Goal: Task Accomplishment & Management: Manage account settings

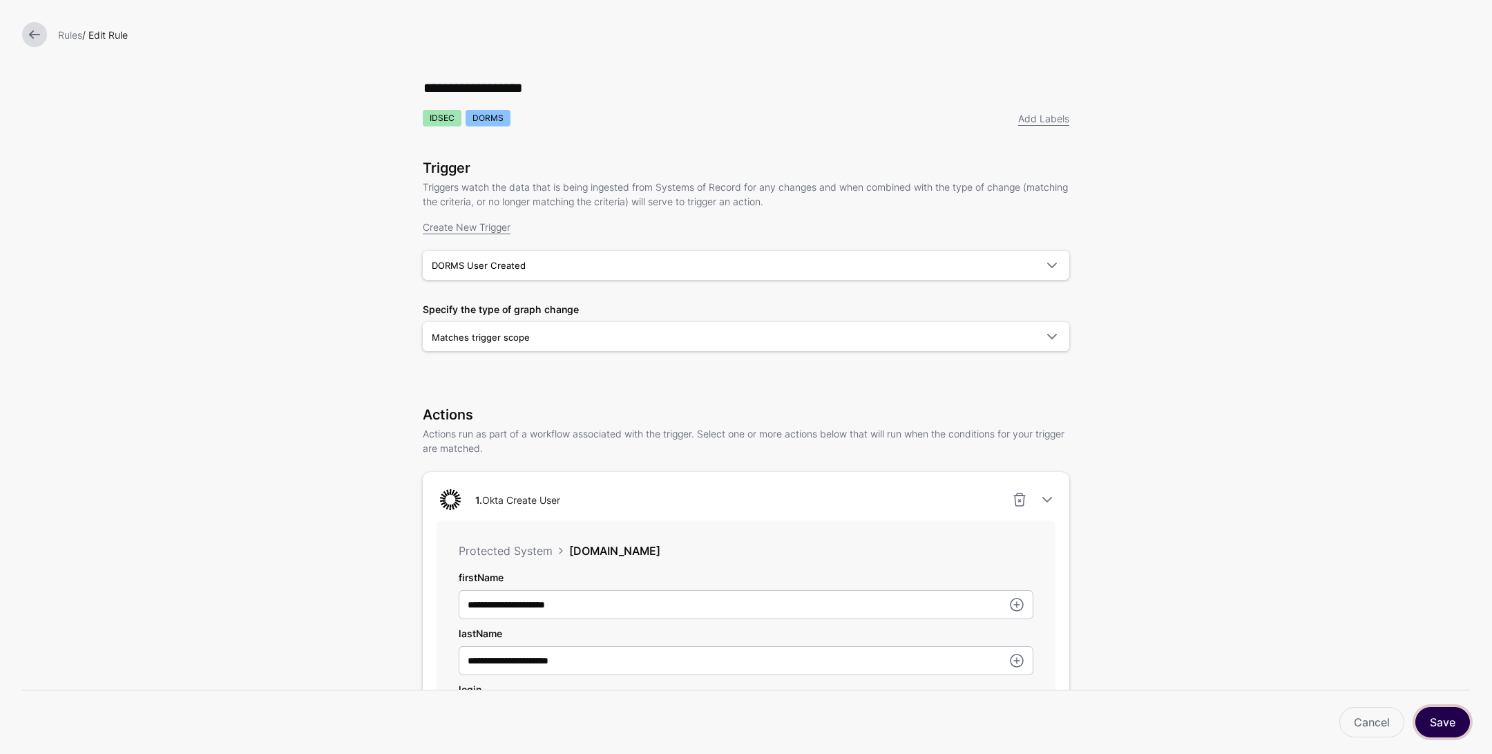
click at [1450, 719] on button "Save" at bounding box center [1442, 722] width 55 height 30
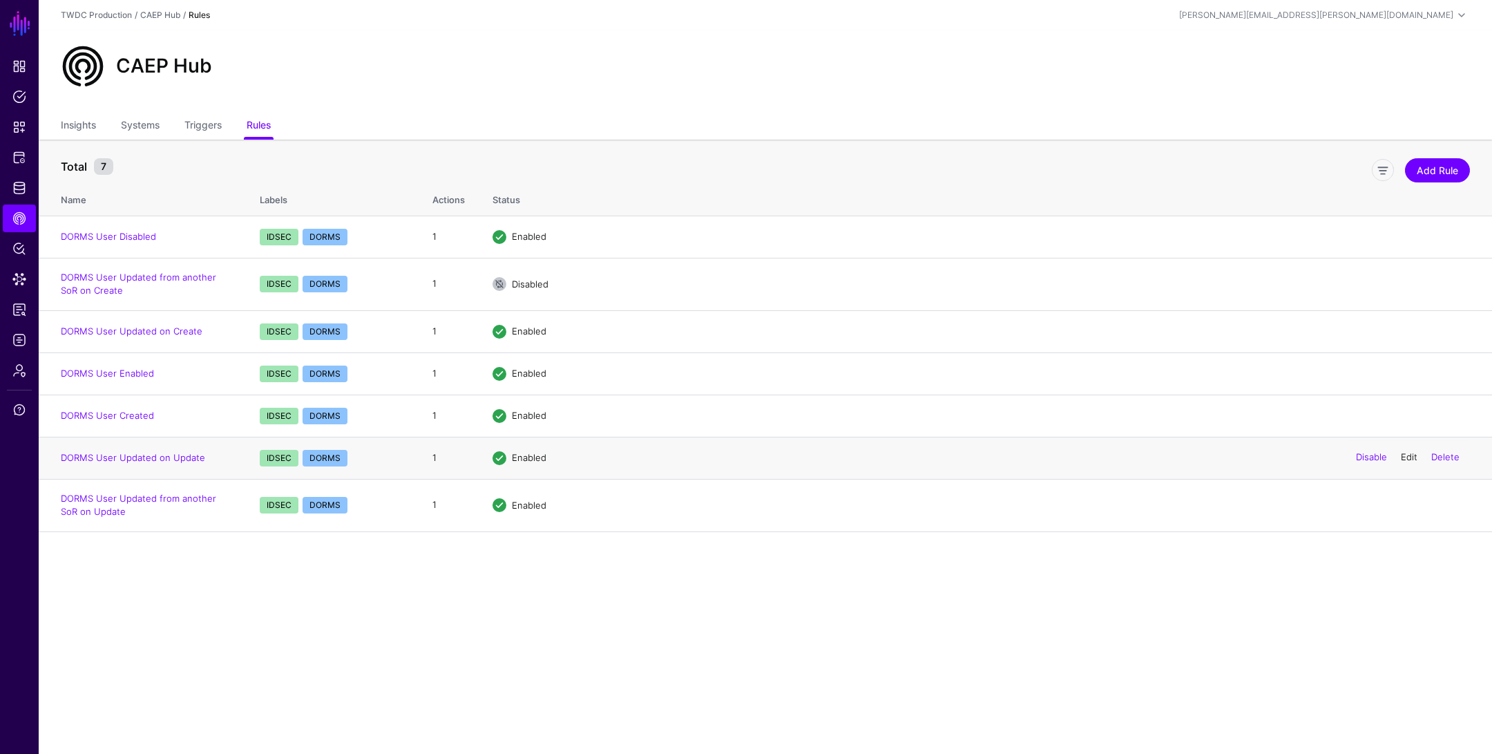
click at [1402, 459] on link "Edit" at bounding box center [1409, 457] width 17 height 11
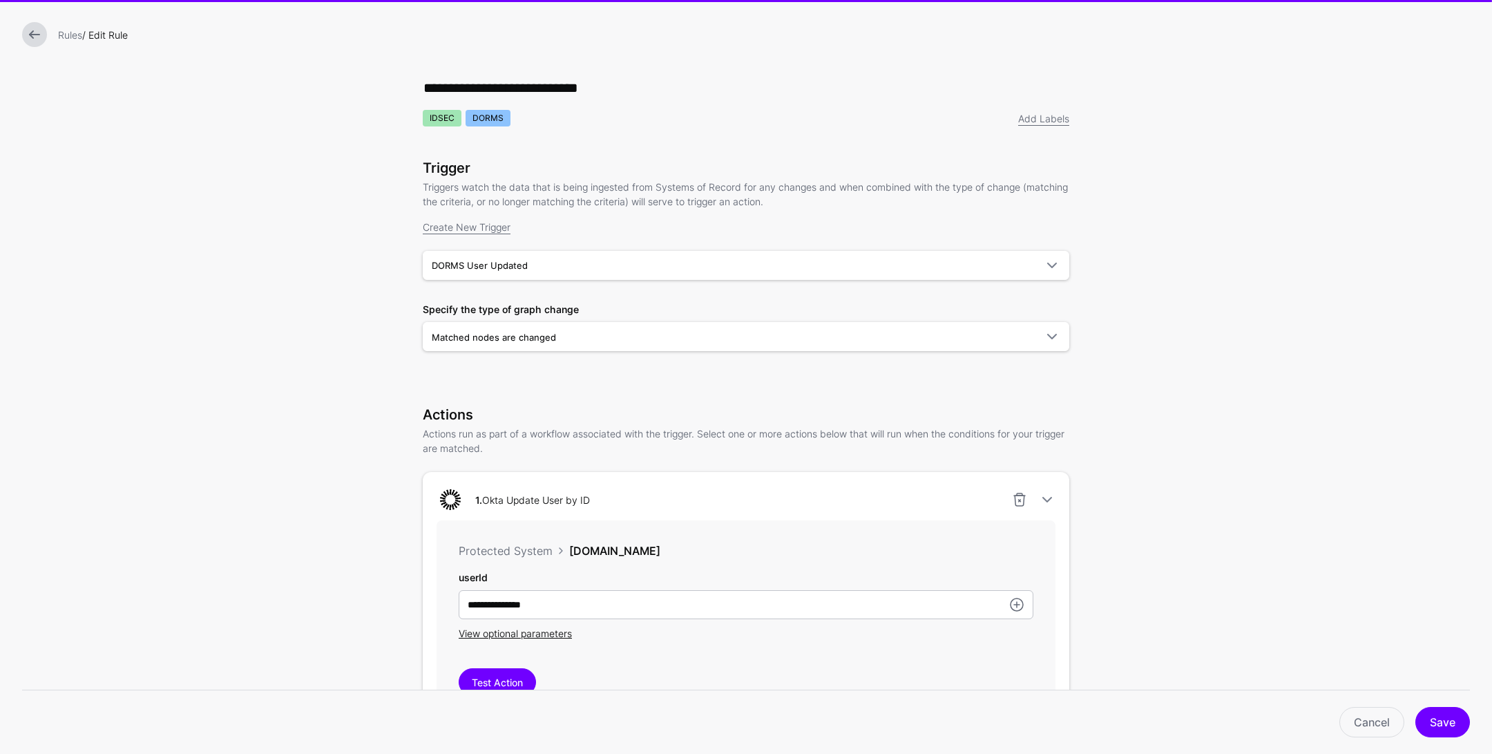
scroll to position [324, 0]
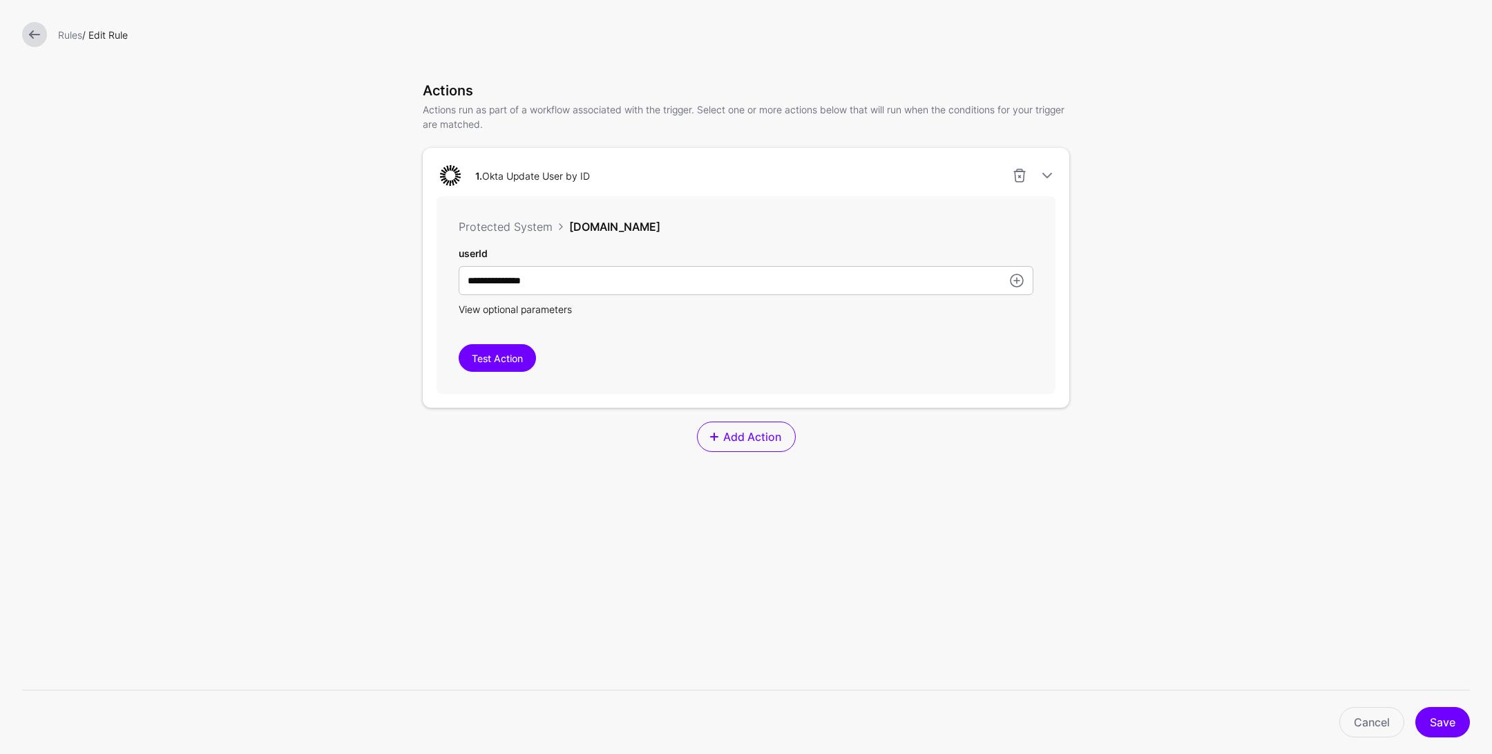
click at [549, 306] on span "View optional parameters" at bounding box center [515, 309] width 113 height 12
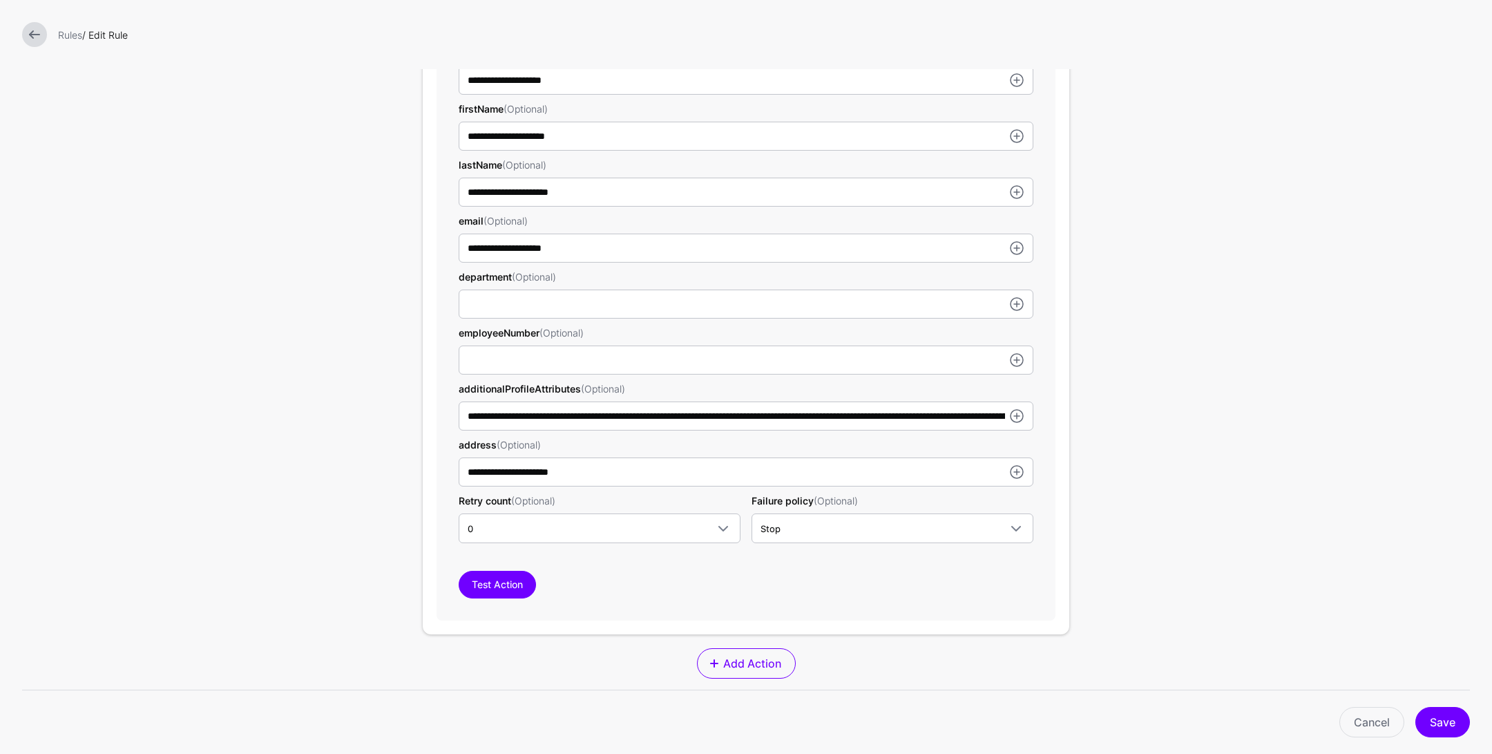
scroll to position [749, 0]
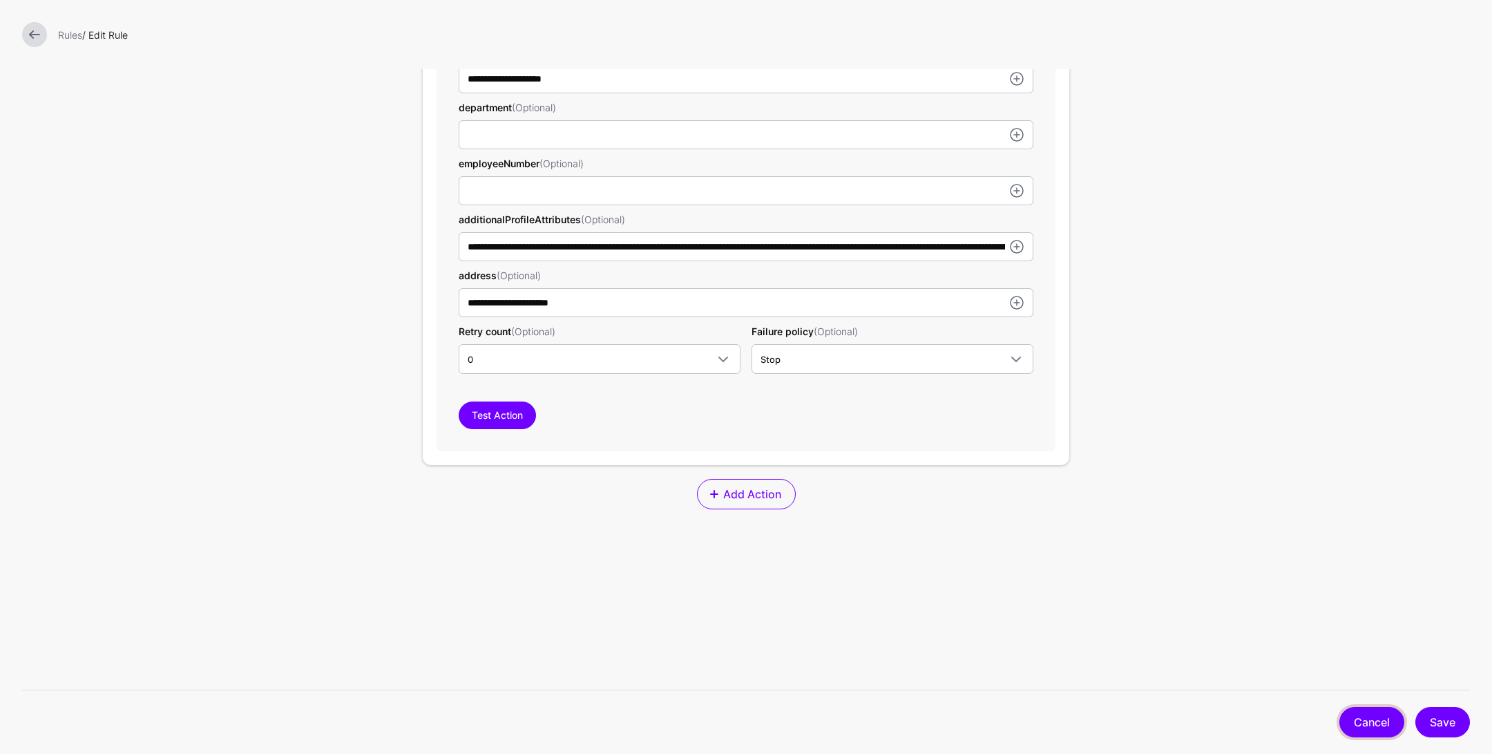
click at [1376, 727] on link "Cancel" at bounding box center [1371, 722] width 65 height 30
